Goal: Task Accomplishment & Management: Use online tool/utility

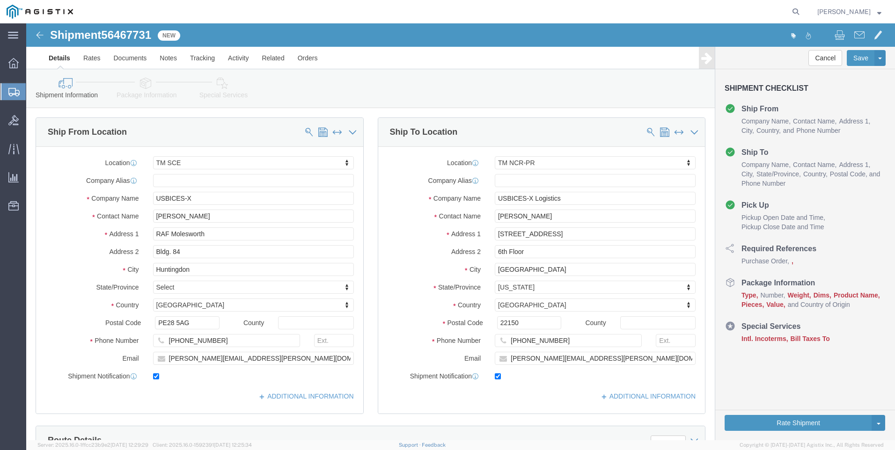
select select "34240"
select select "51996"
click link "Package Information"
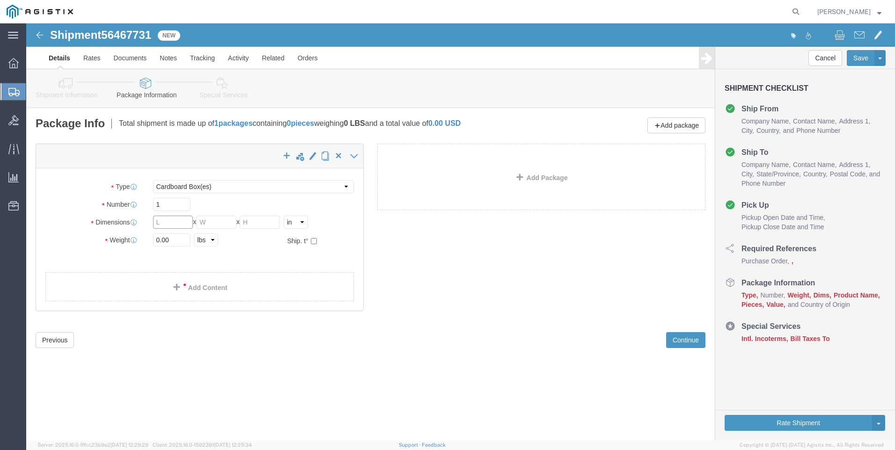
click input "text"
select select "CM"
select select "KGS"
click input "text"
type input "45"
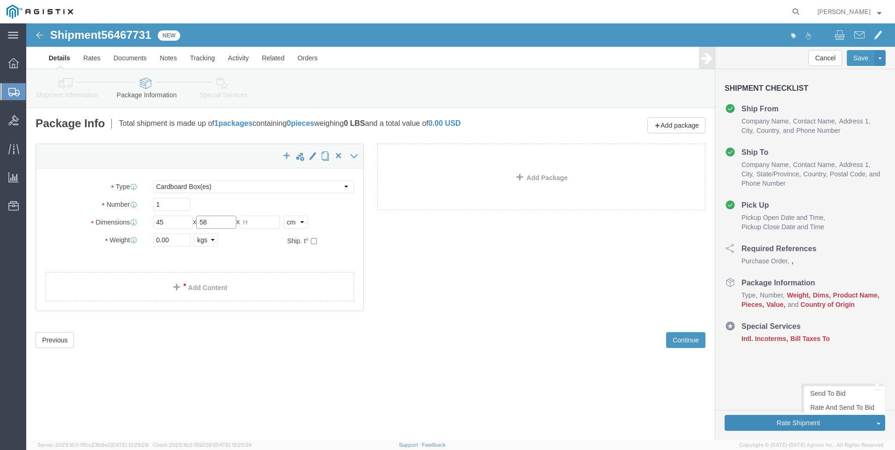
type input "58"
type input "21"
drag, startPoint x: 146, startPoint y: 216, endPoint x: 118, endPoint y: 213, distance: 28.7
click div "Weight 0.00 Select kgs lbs Ship. t°"
type input "7.5"
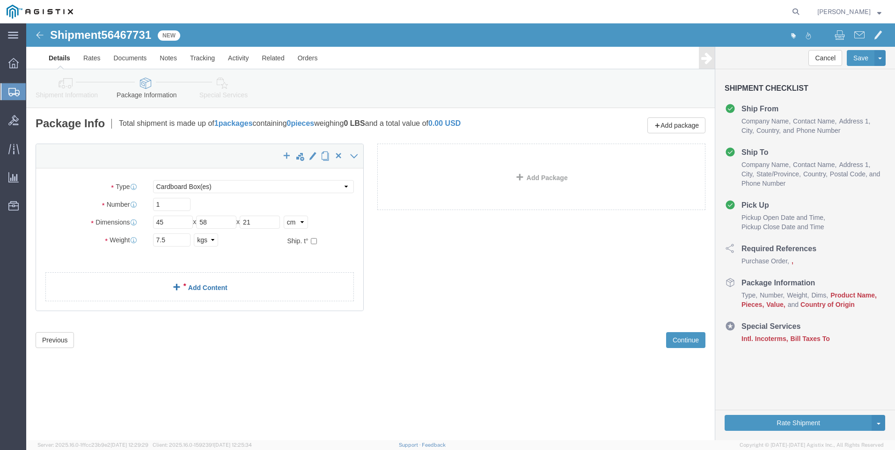
click span
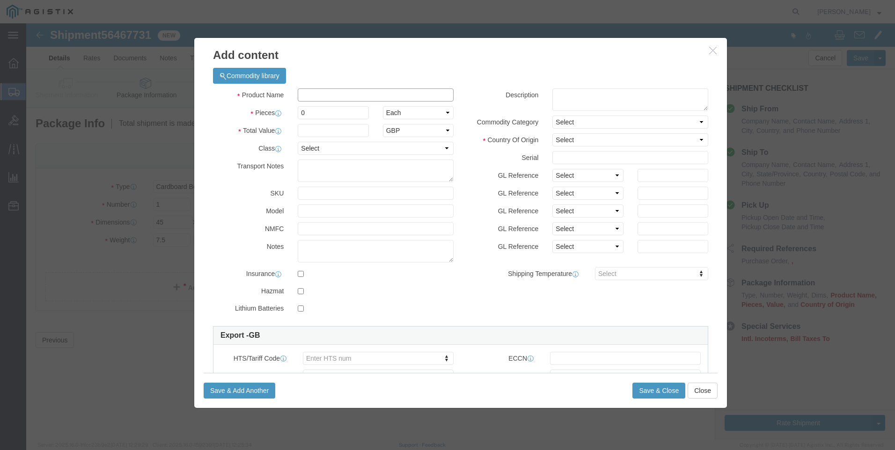
click input "text"
type input "C8200L-1N-4T"
click textarea
type textarea "IP Router"
click input "0"
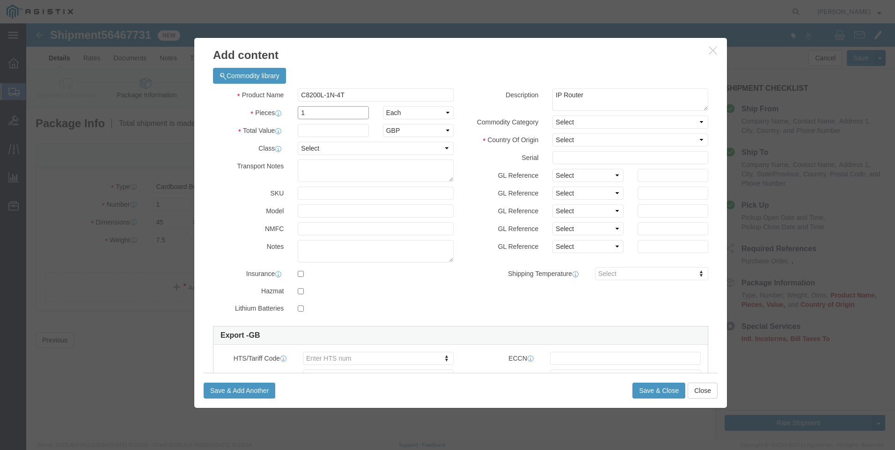
type input "1"
select select "USD"
click input "text"
type input "885.35"
select select "92.5"
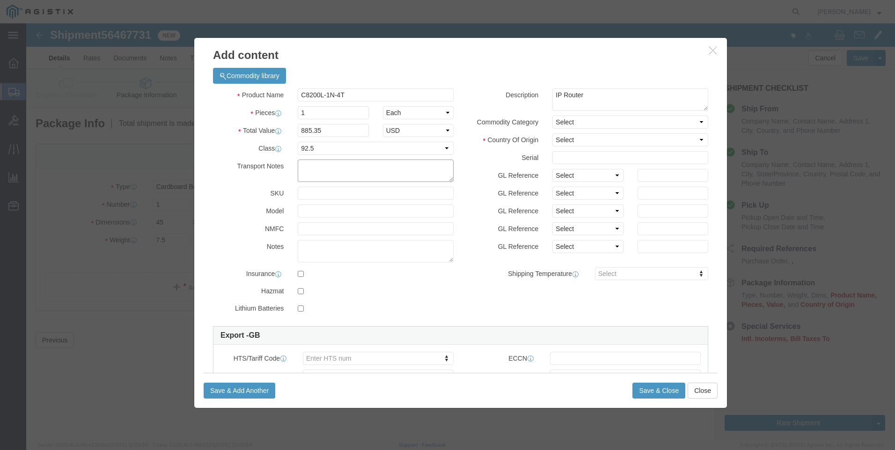
click textarea
click input "text"
type input "FJC284714N2"
click input "text"
type input "AT-146210"
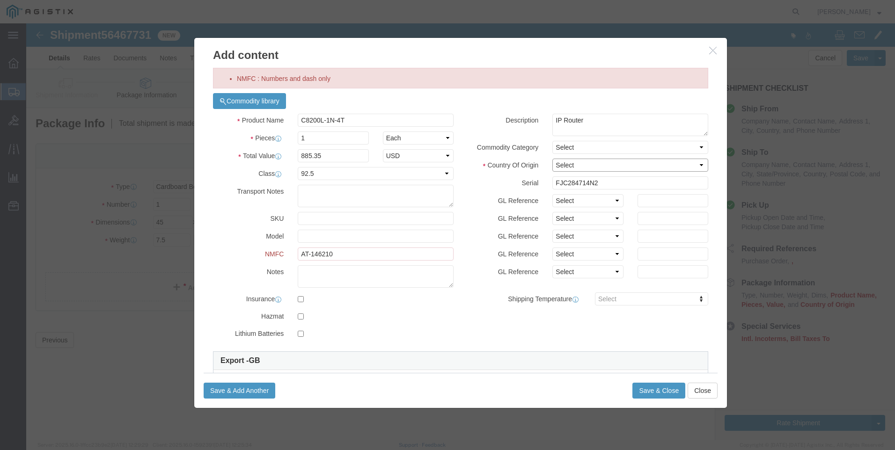
select select "MX"
click input "AT-146210"
type input "1A46210"
drag, startPoint x: 319, startPoint y: 233, endPoint x: 256, endPoint y: 234, distance: 62.7
click div "NMFC 1A46210"
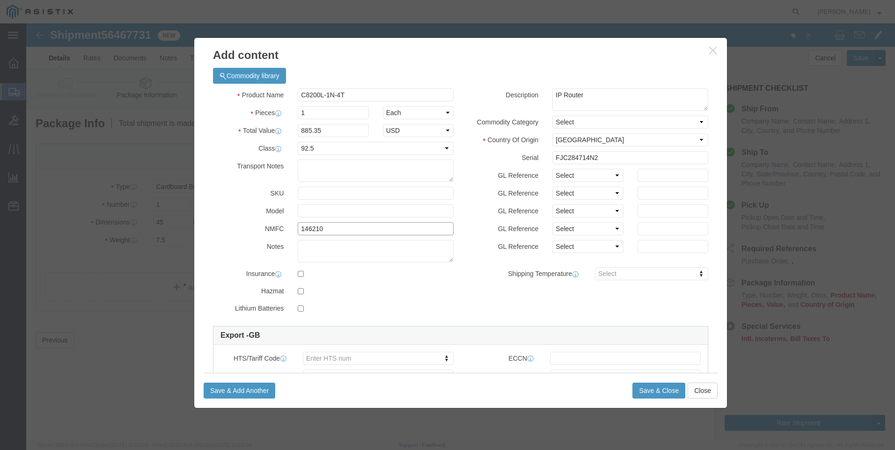
type input "146210"
click div "Commodity library"
click body "Shipment 56467731 New Details Rates Documents Notes Tracking Activity Related O…"
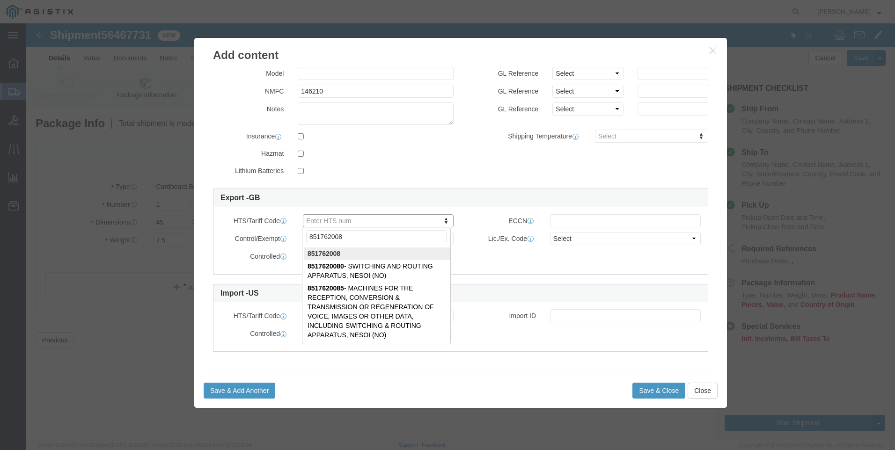
type input "8517620080"
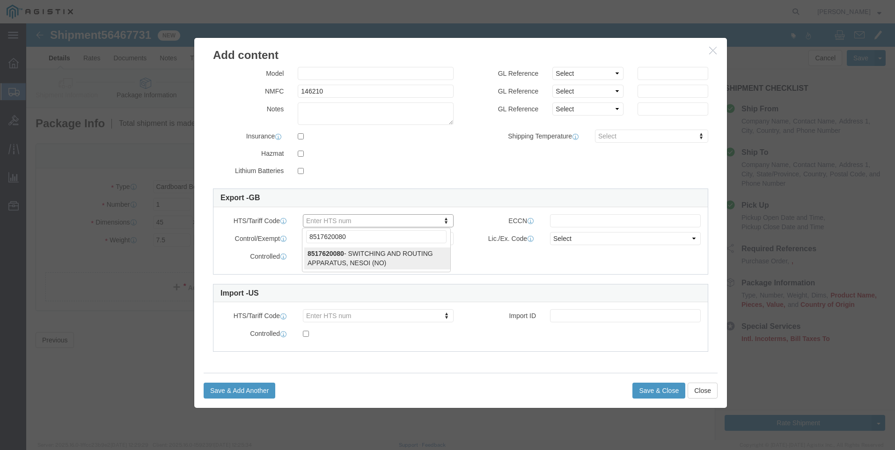
select select "NO"
type input "8517620080"
click input "text"
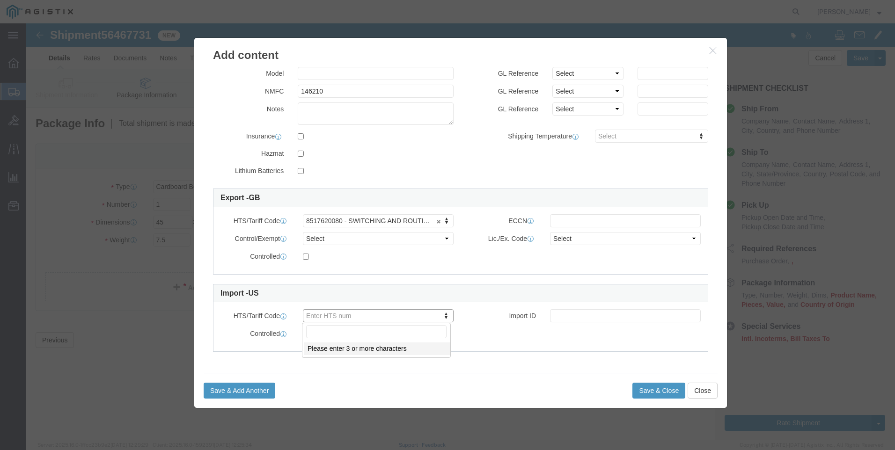
click body "Shipment 56467731 New Details Rates Documents Notes Tracking Activity Related O…"
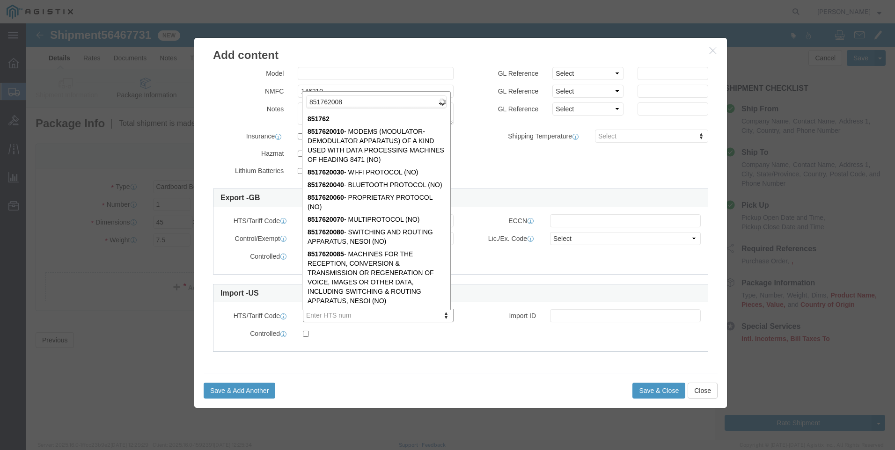
type input "8517620080"
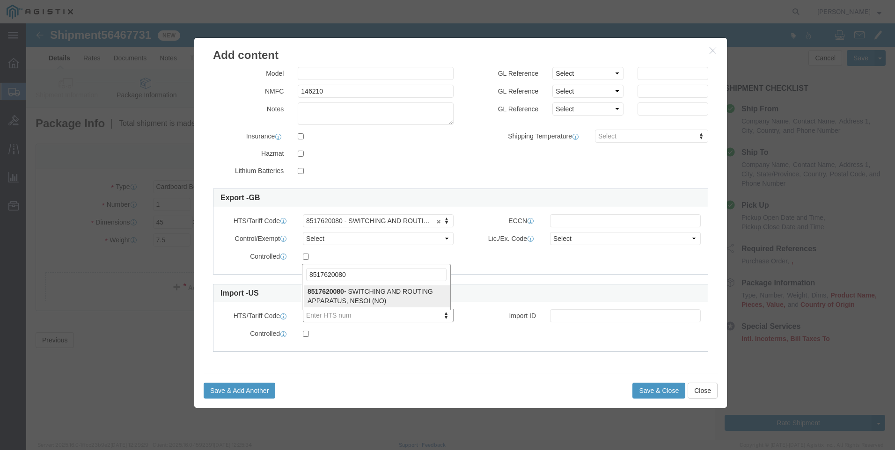
type input "8517620080"
click input "text"
type input "5A002.a.2"
click input "146210"
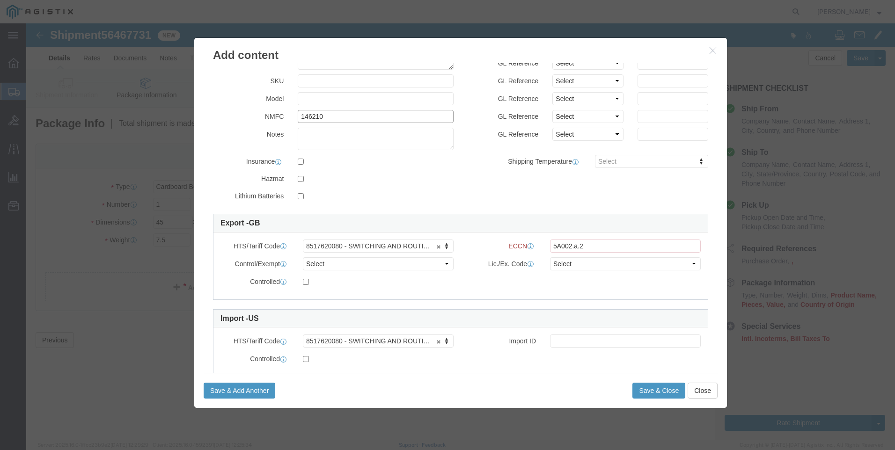
scroll to position [163, 0]
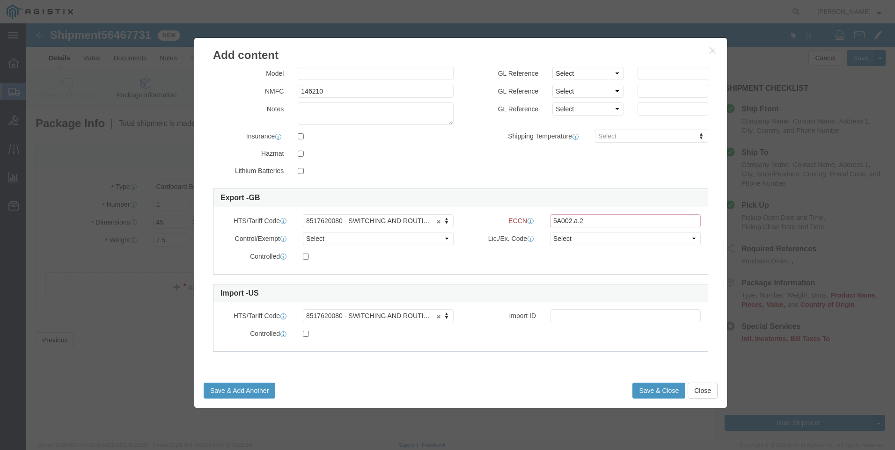
click input "5A002.a.2"
drag, startPoint x: 576, startPoint y: 197, endPoint x: 524, endPoint y: 188, distance: 52.3
click div "HTS/Tariff Code 8517620080 - SWITCHING AND ROUTING APPARATUS, NESOI (NO) 851762…"
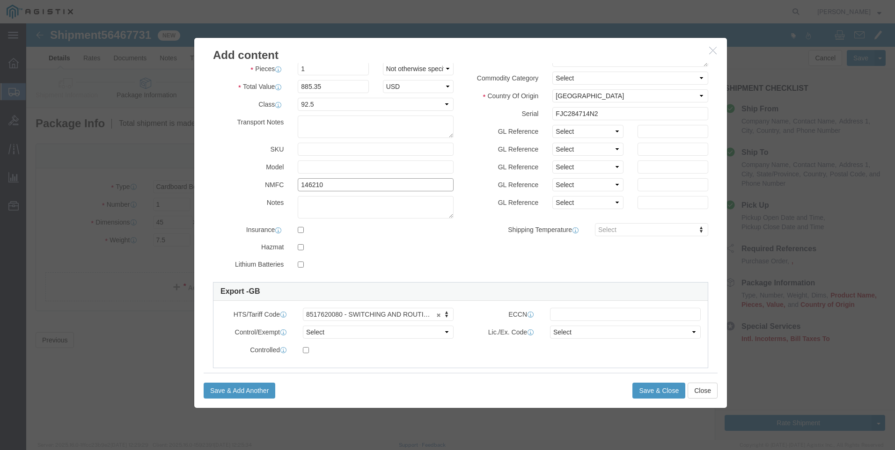
click input "146210"
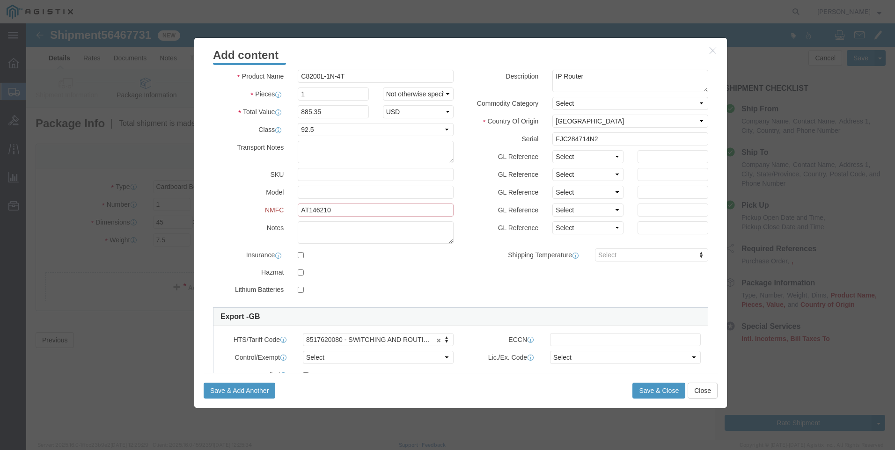
type input "AT146210"
click input "Value must be valid ECCN."
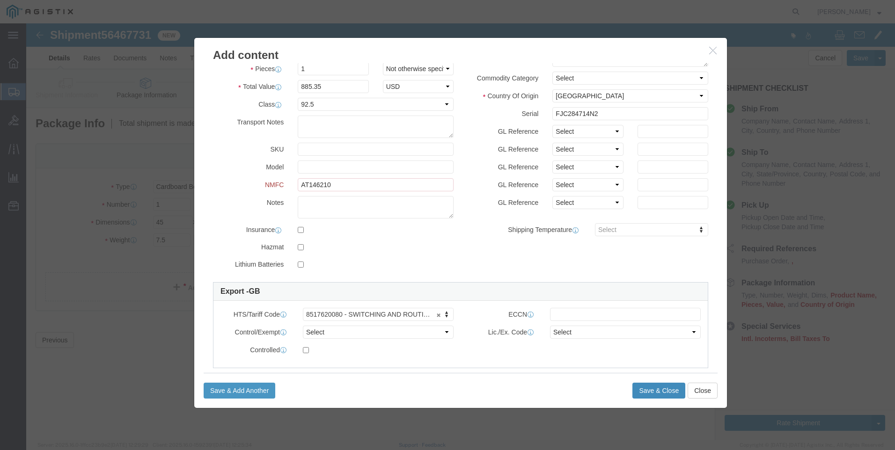
click button "Save & Close"
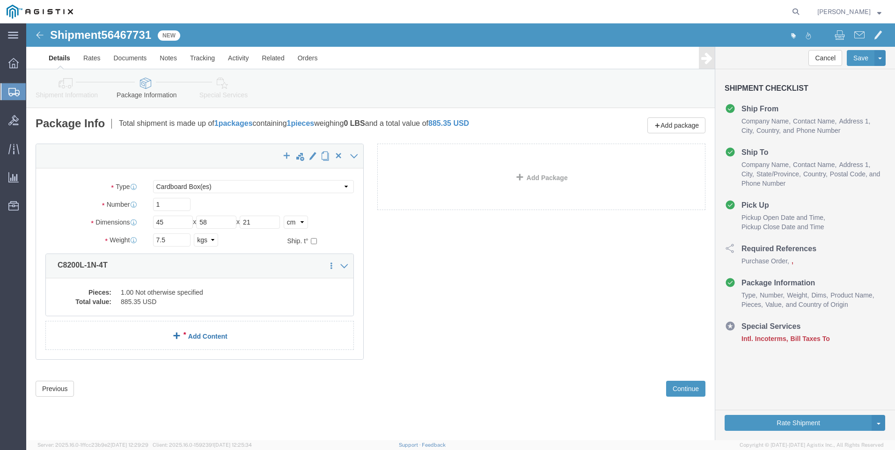
click link "Add Content"
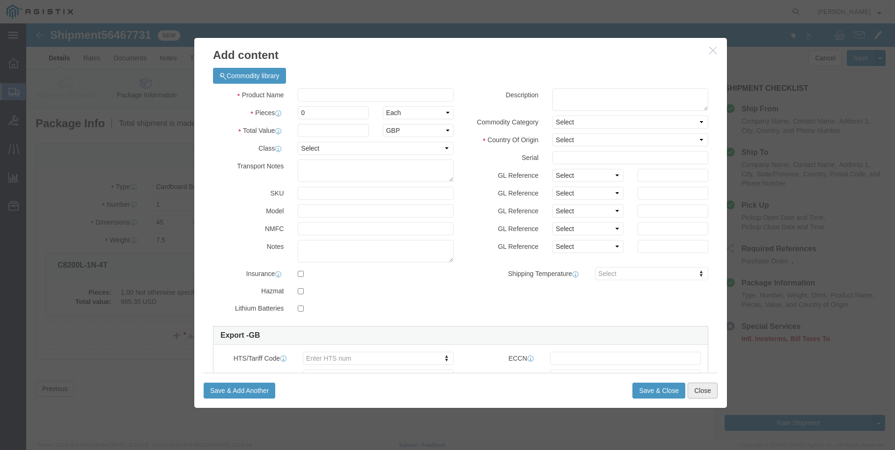
click button "Close"
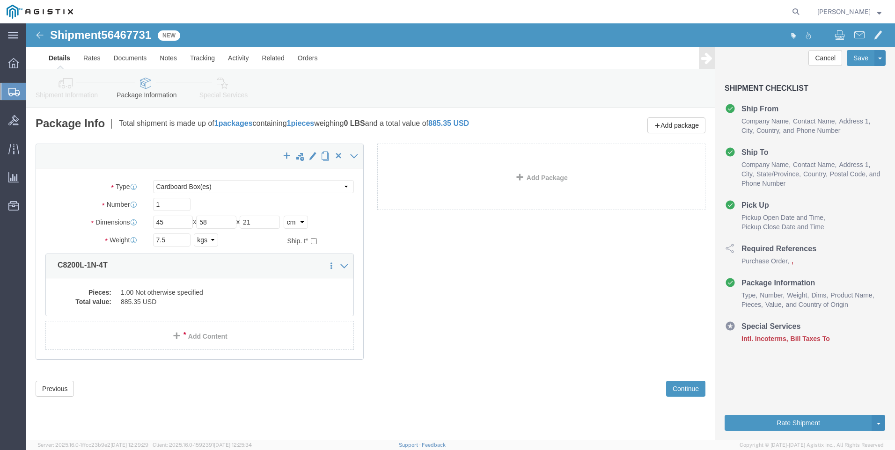
click icon
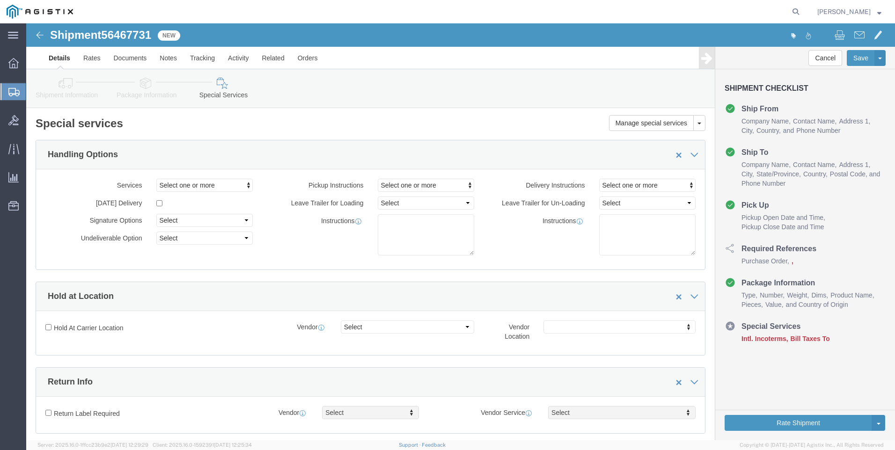
select select "SHIP"
select select "DAP"
select select "SHIP"
click button "Rate Shipment"
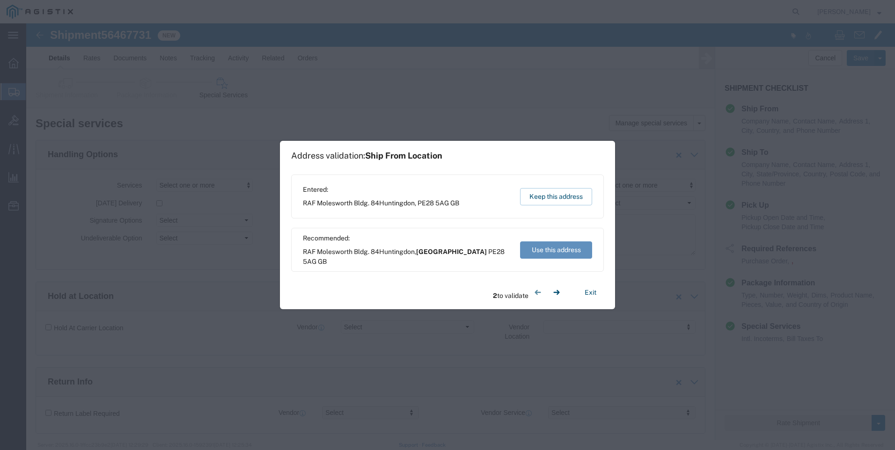
click at [569, 248] on button "Use this address" at bounding box center [556, 249] width 72 height 17
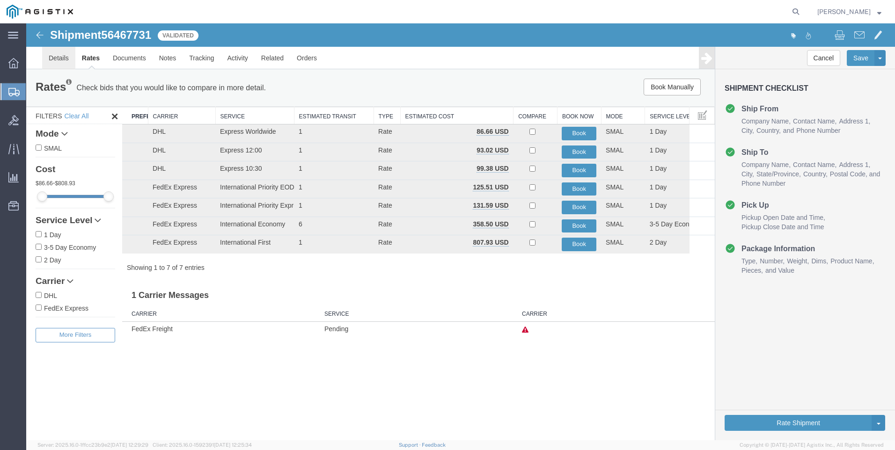
click at [56, 60] on link "Details" at bounding box center [58, 58] width 33 height 22
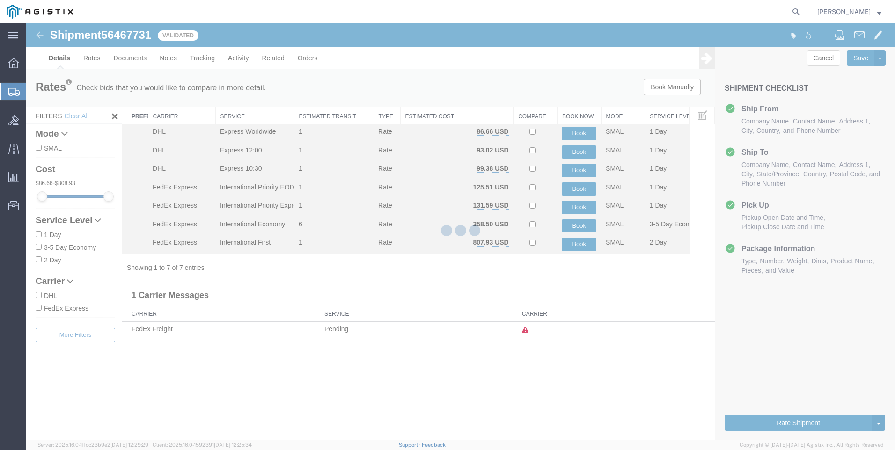
select select "34240"
select select "51996"
